Goal: Go to known website: Go to known website

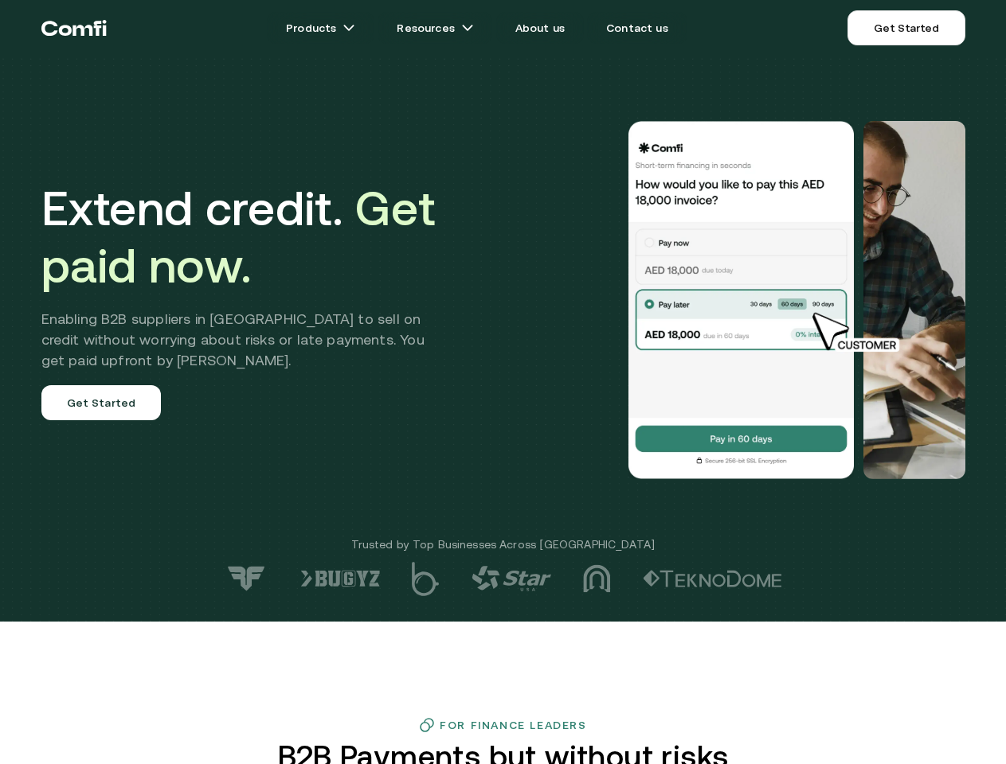
click at [502, 382] on div at bounding box center [716, 300] width 498 height 358
